Goal: Transaction & Acquisition: Download file/media

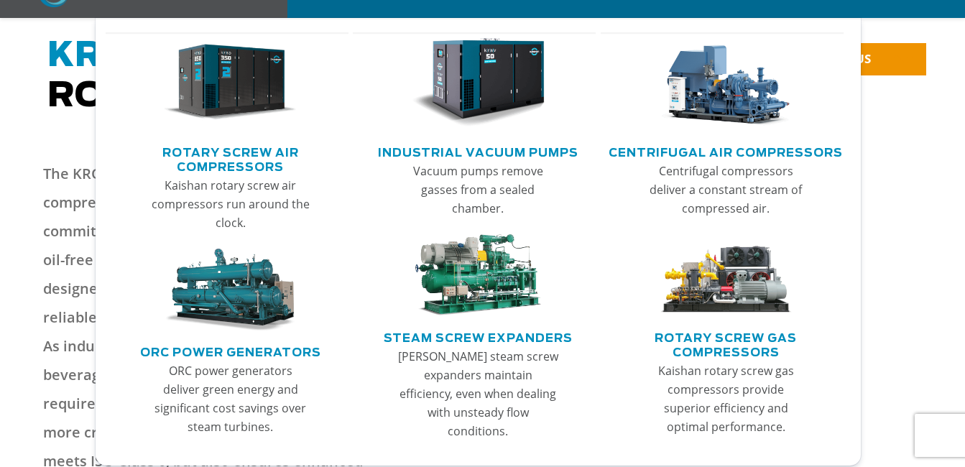
scroll to position [144, 0]
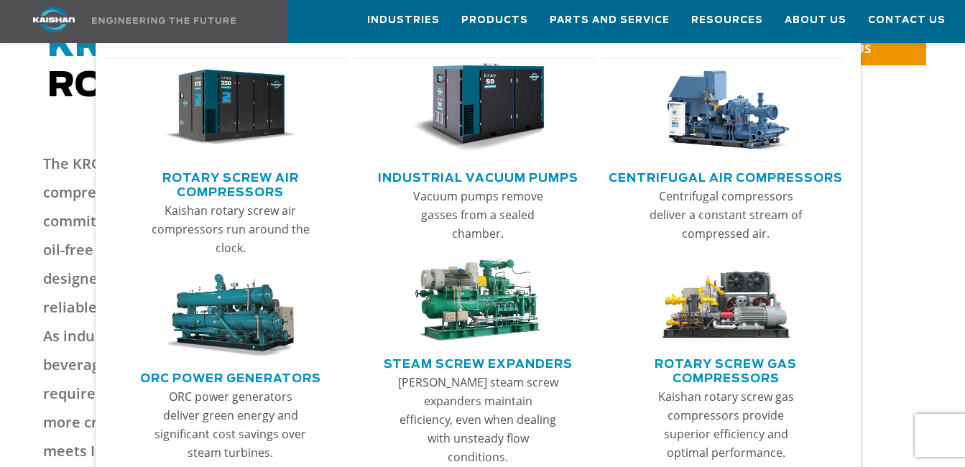
click at [249, 188] on link "Rotary Screw Air Compressors" at bounding box center [231, 183] width 236 height 36
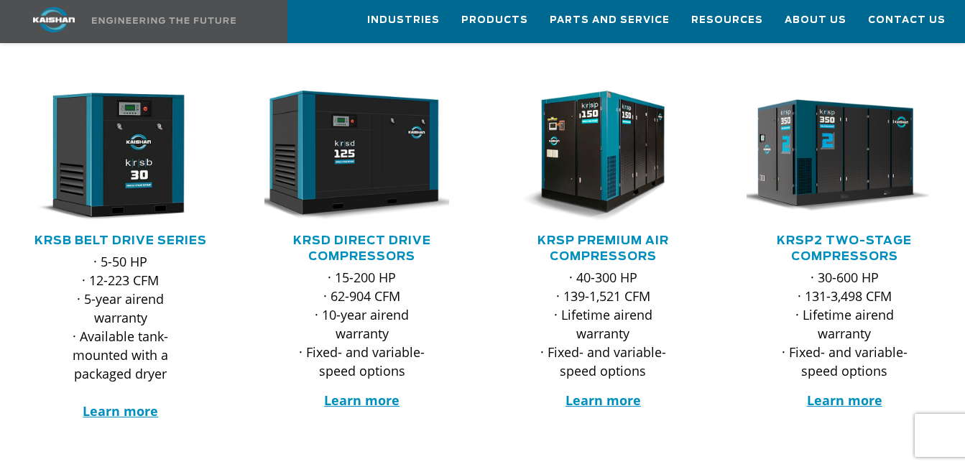
scroll to position [216, 0]
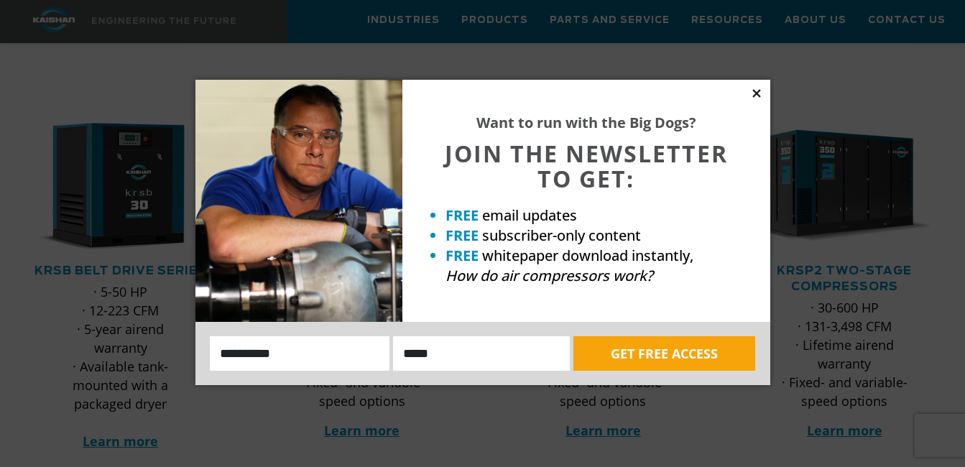
click at [761, 93] on icon at bounding box center [756, 93] width 13 height 13
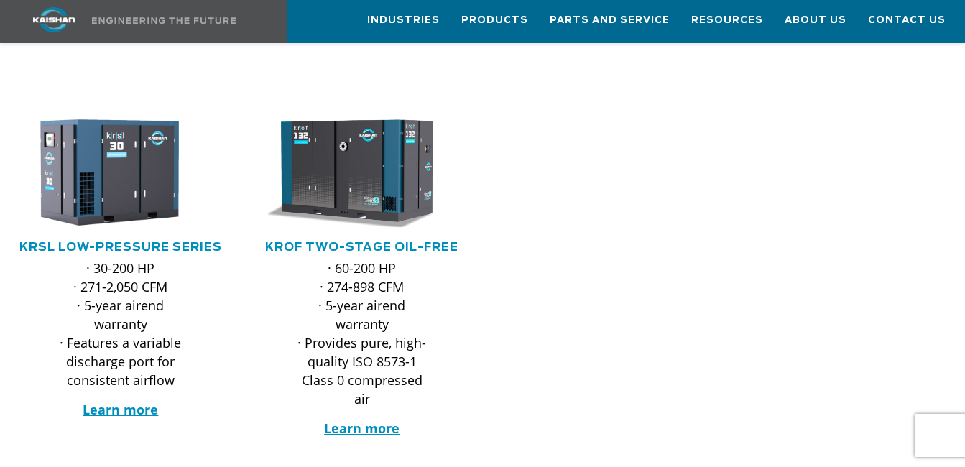
scroll to position [287, 0]
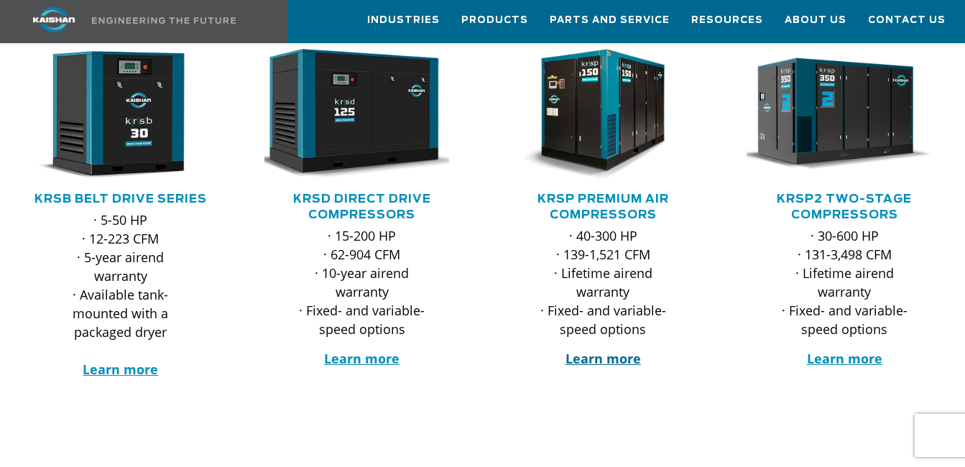
click at [629, 350] on strong "Learn more" at bounding box center [603, 358] width 75 height 17
click at [352, 191] on h5 "KRSD Direct Drive Compressors" at bounding box center [362, 207] width 213 height 32
click at [365, 193] on link "KRSD Direct Drive Compressors" at bounding box center [362, 206] width 138 height 27
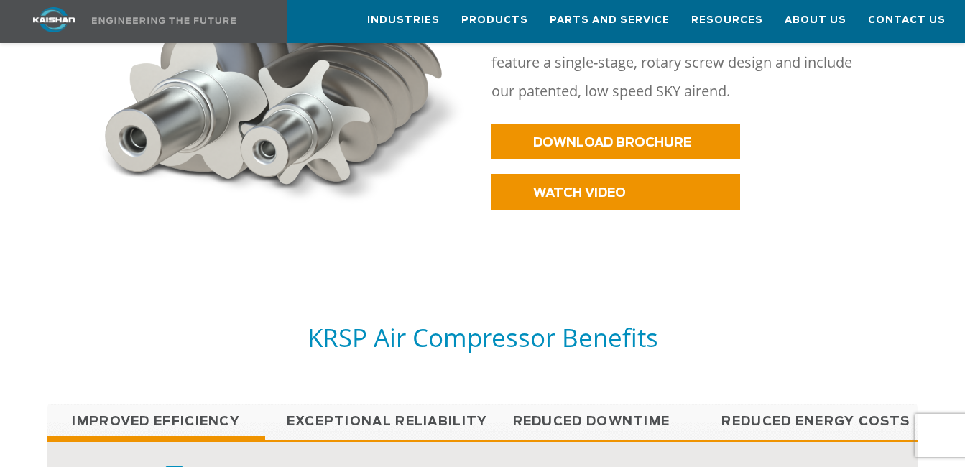
scroll to position [791, 0]
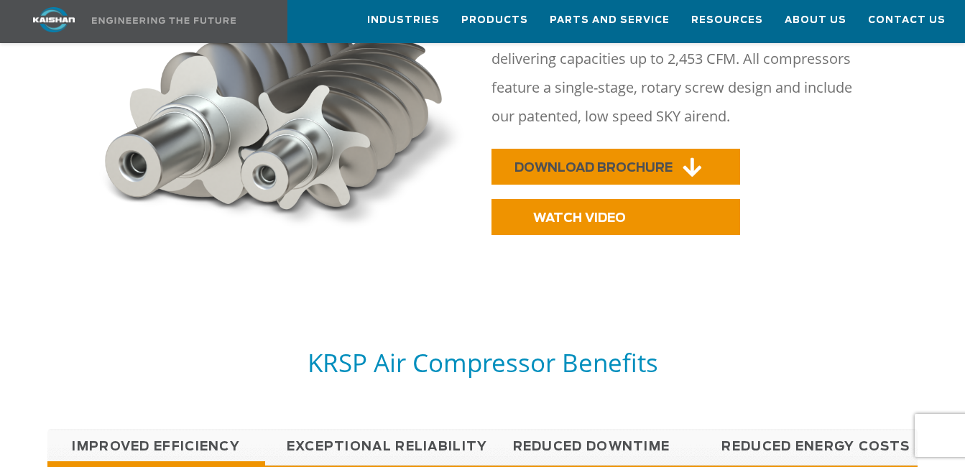
click at [579, 162] on span "DOWNLOAD BROCHURE" at bounding box center [594, 168] width 158 height 12
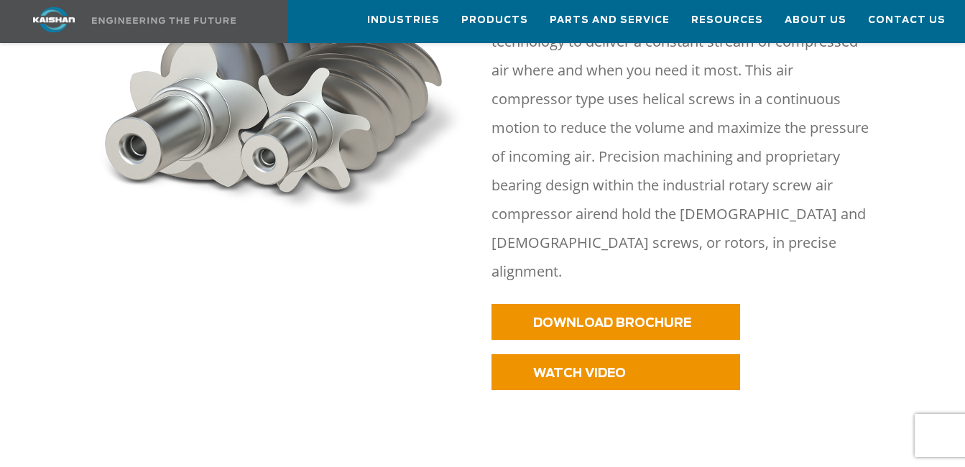
scroll to position [791, 0]
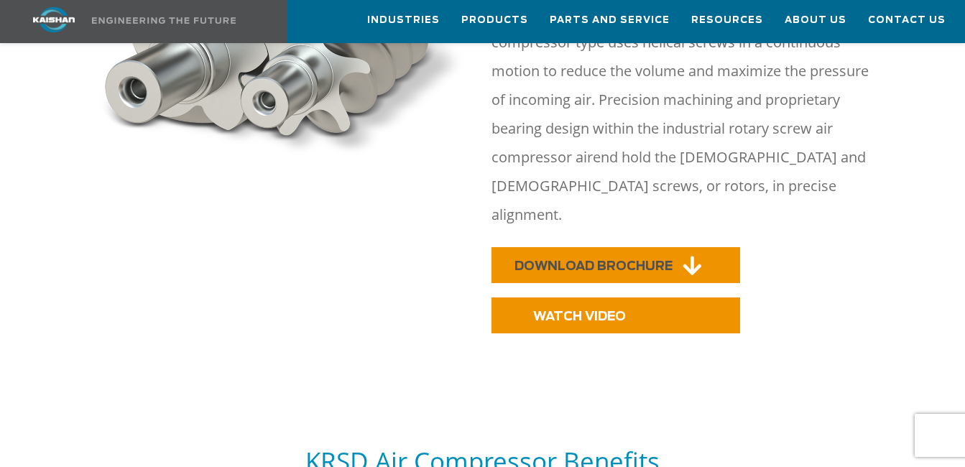
click at [603, 247] on link "DOWNLOAD BROCHURE" at bounding box center [616, 265] width 249 height 36
click at [637, 298] on link "WATCH VIDEO" at bounding box center [616, 316] width 249 height 36
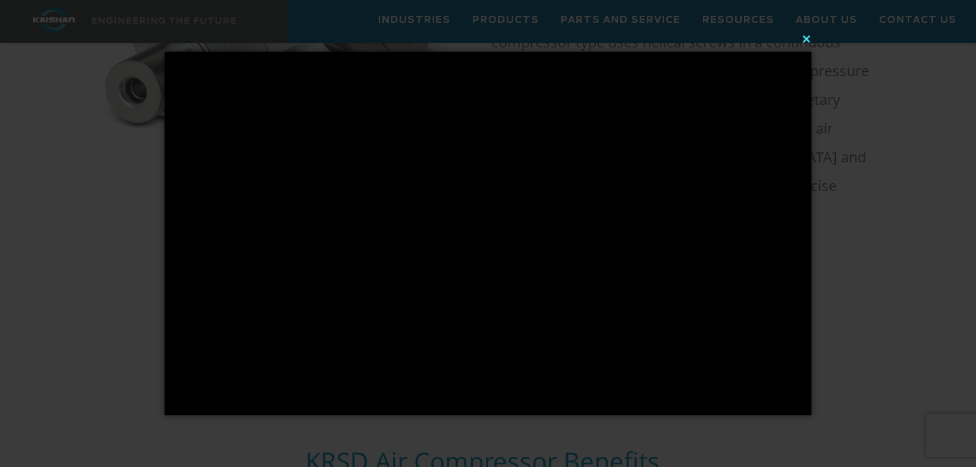
click at [814, 35] on button "×" at bounding box center [492, 39] width 647 height 32
